Goal: Task Accomplishment & Management: Manage account settings

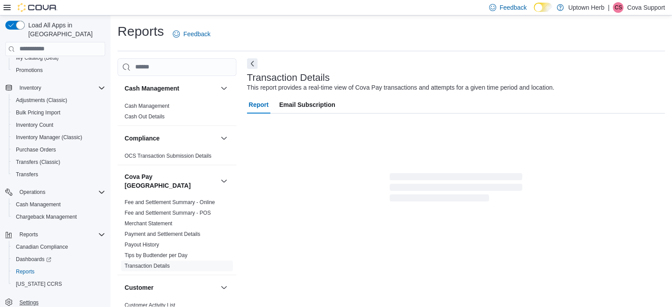
scroll to position [6, 0]
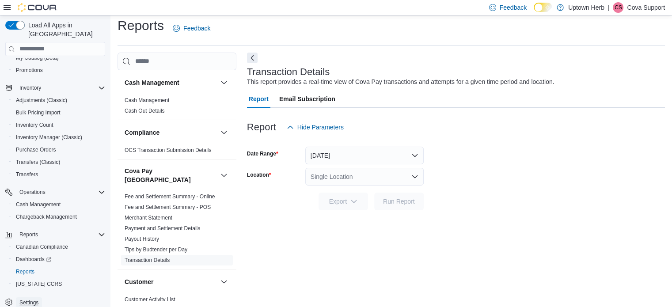
click at [35, 299] on span "Settings" at bounding box center [28, 302] width 19 height 7
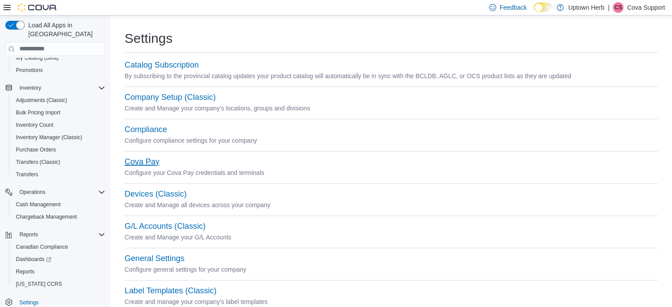
click at [141, 163] on button "Cova Pay" at bounding box center [142, 161] width 35 height 9
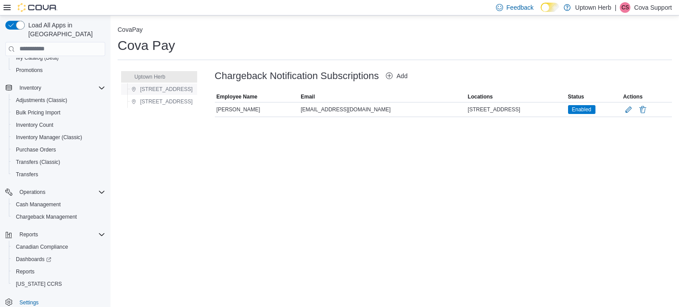
click at [172, 86] on button "[STREET_ADDRESS]" at bounding box center [162, 89] width 69 height 11
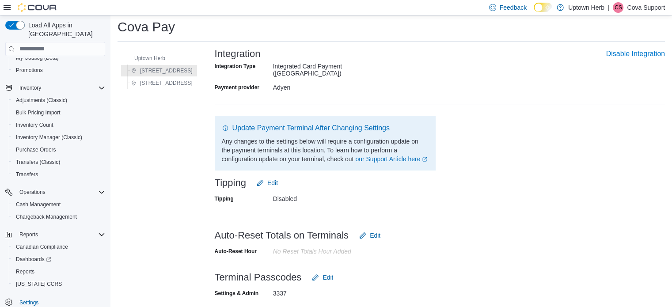
scroll to position [50, 0]
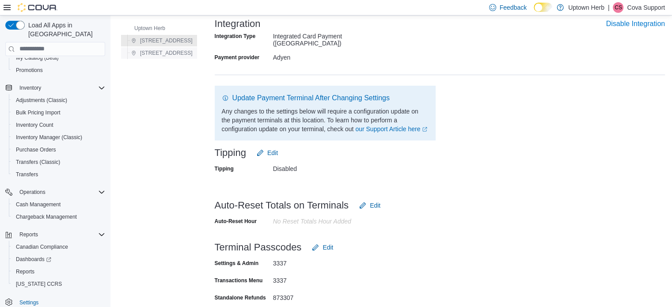
click at [162, 57] on span "[STREET_ADDRESS]" at bounding box center [161, 53] width 61 height 11
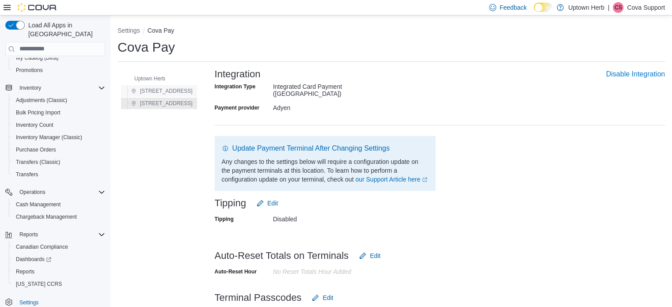
click at [157, 91] on span "[STREET_ADDRESS]" at bounding box center [166, 91] width 53 height 7
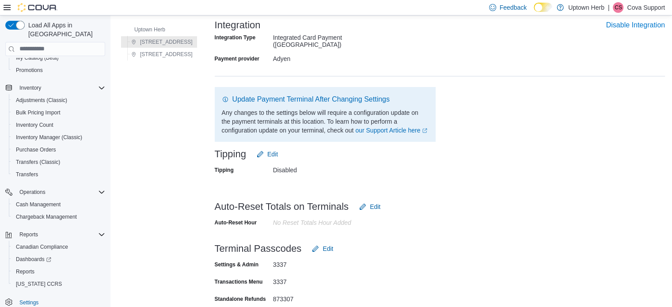
scroll to position [50, 0]
click at [632, 8] on p "Cova Support" at bounding box center [646, 7] width 38 height 11
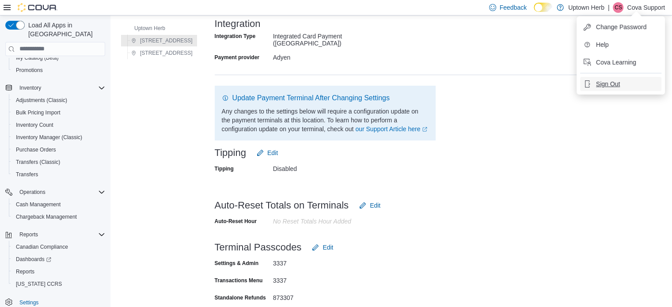
click at [622, 79] on button "Sign Out" at bounding box center [620, 84] width 81 height 14
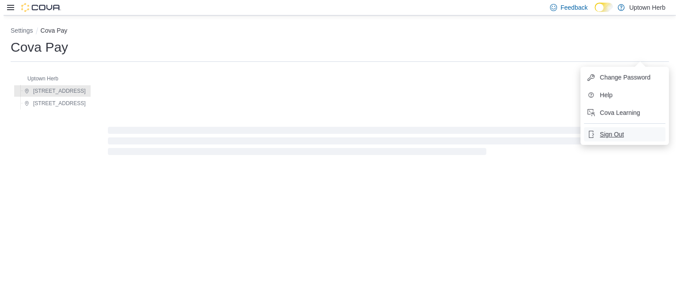
scroll to position [0, 0]
